Goal: Use online tool/utility: Utilize a website feature to perform a specific function

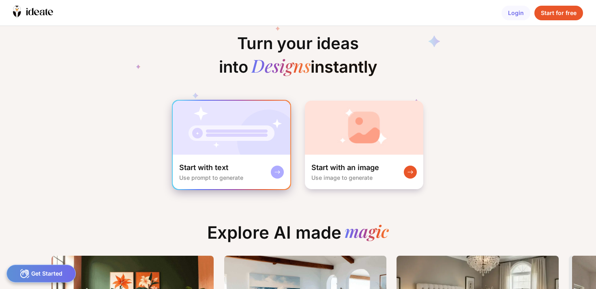
click at [262, 137] on img at bounding box center [232, 128] width 118 height 54
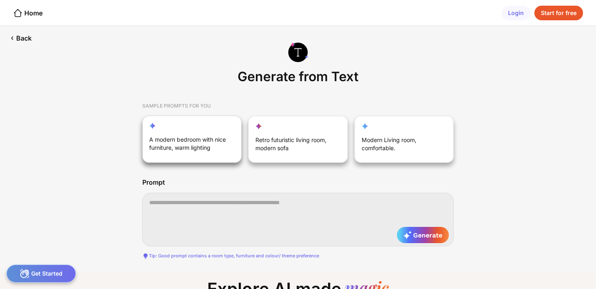
click at [248, 124] on div "A modern bedroom with nice furniture, warm lighting" at bounding box center [297, 139] width 99 height 47
type textarea "**********"
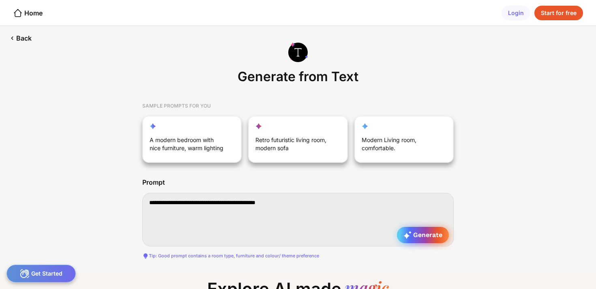
click at [435, 233] on span "Generate" at bounding box center [422, 235] width 39 height 8
